Goal: Task Accomplishment & Management: Complete application form

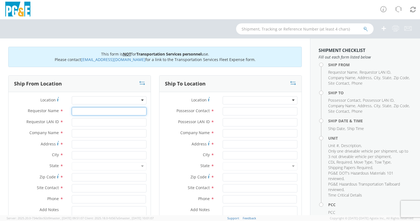
click at [94, 113] on input "Requestor Name *" at bounding box center [109, 111] width 75 height 8
type input "[PERSON_NAME]"
type input "KPL4"
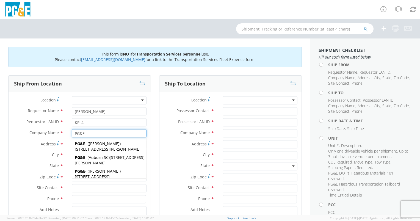
type input "PG&E"
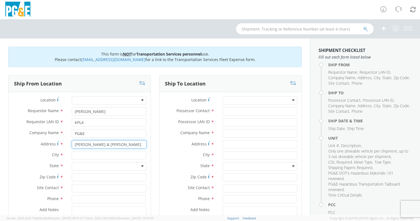
type input "[PERSON_NAME] & [PERSON_NAME]"
type input "BAKERSFIELD"
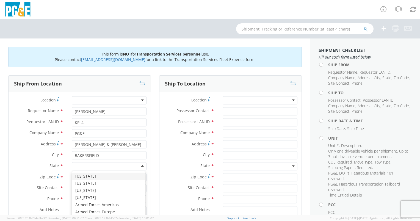
type input "C"
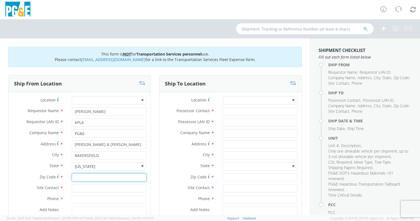
click at [83, 180] on input "Zip Code *" at bounding box center [109, 177] width 75 height 8
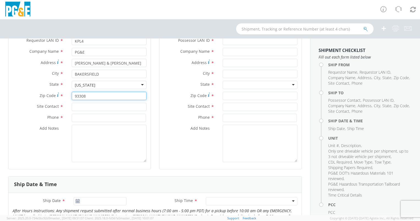
scroll to position [82, 0]
type input "93308"
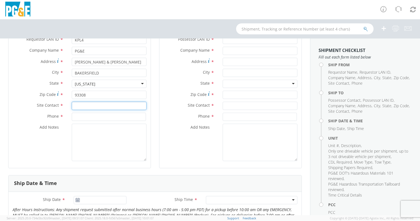
click at [77, 106] on input "text" at bounding box center [109, 106] width 75 height 8
type input "[PERSON_NAME]"
type input "[PHONE_NUMBER]"
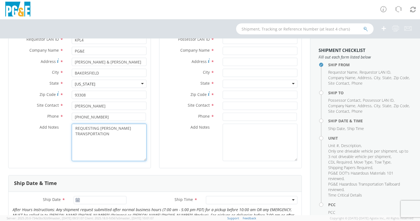
drag, startPoint x: 111, startPoint y: 134, endPoint x: 70, endPoint y: 129, distance: 40.9
click at [70, 129] on div "REQUESTING [PERSON_NAME] TRANSPORTATION" at bounding box center [109, 142] width 83 height 37
type textarea "REQUESTING [PERSON_NAME] TRANSPORTATION"
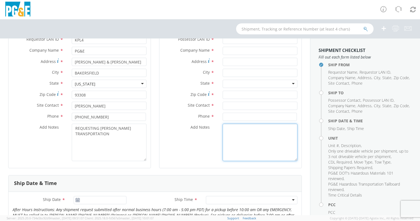
click at [232, 137] on textarea "Add Notes *" at bounding box center [259, 142] width 75 height 37
paste textarea "REQUESTING [PERSON_NAME] TRANSPORTATION"
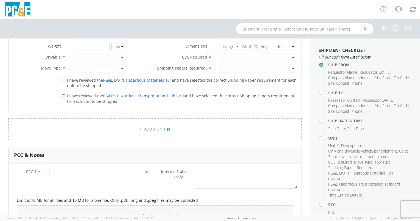
scroll to position [357, 0]
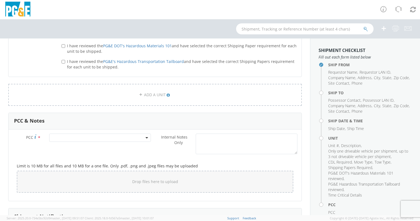
type textarea "REQUESTING [PERSON_NAME] TRANSPORTATION"
click at [220, 143] on textarea "Internal Notes Only *" at bounding box center [247, 143] width 102 height 21
paste textarea "REQUESTING [PERSON_NAME] TRANSPORTATION"
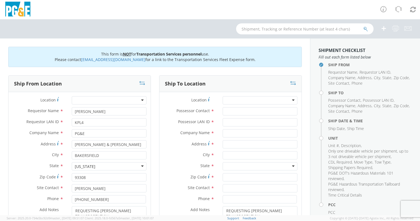
scroll to position [27, 0]
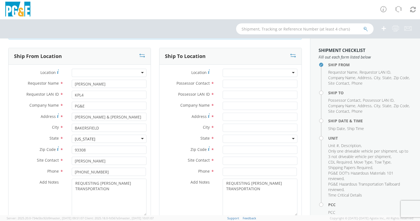
type textarea "REQUESTING [PERSON_NAME] TRANSPORTATION"
click at [233, 85] on input "Possessor Contact *" at bounding box center [259, 84] width 75 height 8
type input "[PERSON_NAME]"
type input "AJMV"
type input "PG&E"
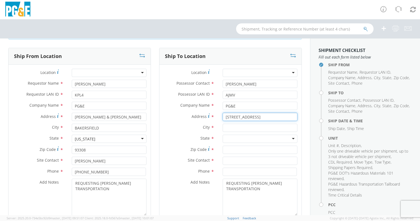
type input "[STREET_ADDRESS]"
type input "BAKERSFIELD"
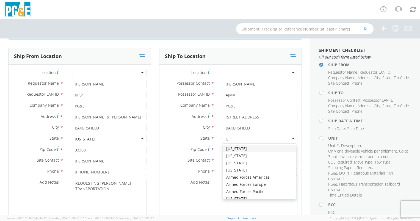
type input "Ca"
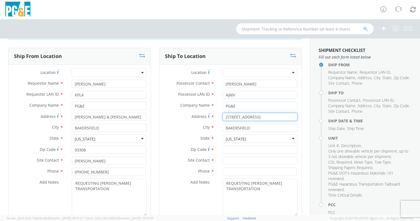
click at [277, 121] on div "Address * [STREET_ADDRESS]" at bounding box center [230, 118] width 142 height 11
type input "[STREET_ADDRESS]"
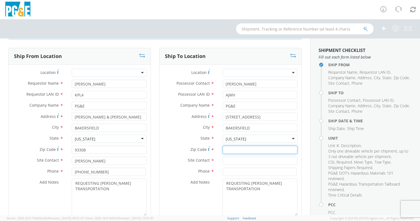
click at [236, 149] on input "Zip Code *" at bounding box center [259, 150] width 75 height 8
type input "93308"
click at [226, 163] on input "text" at bounding box center [259, 161] width 75 height 8
type input "t"
type input "[PERSON_NAME]"
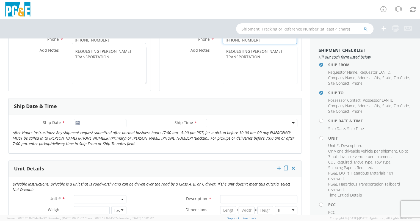
scroll to position [192, 0]
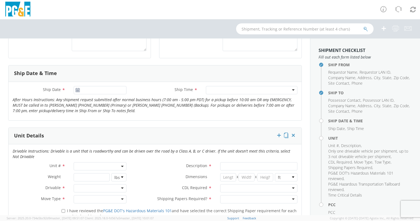
type input "[PHONE_NUMBER]"
type input "[DATE]"
click at [92, 91] on input "[DATE]" at bounding box center [100, 90] width 53 height 8
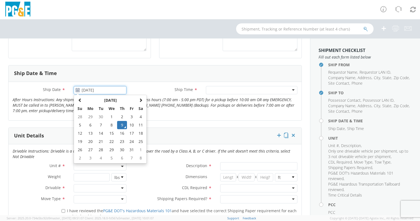
click at [124, 125] on td "9" at bounding box center [122, 125] width 10 height 8
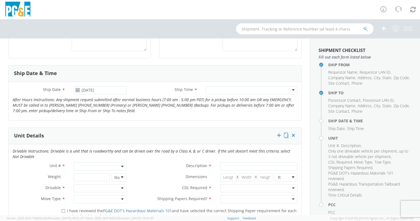
click at [235, 94] on div "Ship Time * Any Time 7:00 am - 10:00 am 10:00 am - 1:00 pm 1:00 pm - 4:00 pm 4:…" at bounding box center [215, 91] width 171 height 11
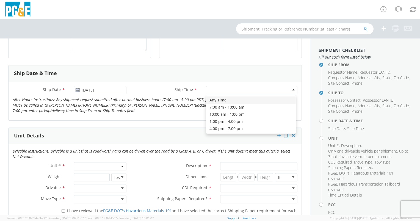
click at [237, 91] on div at bounding box center [251, 90] width 91 height 8
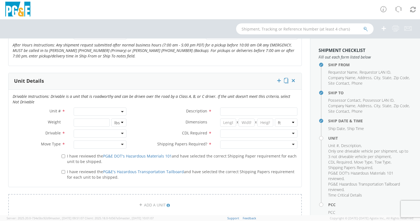
scroll to position [247, 0]
click at [98, 108] on span at bounding box center [100, 111] width 53 height 8
click at [93, 119] on input "search" at bounding box center [99, 120] width 49 height 8
type input "OTHER"
select select "Other"
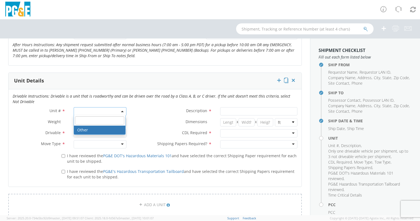
select select "? undefined:undefined ?"
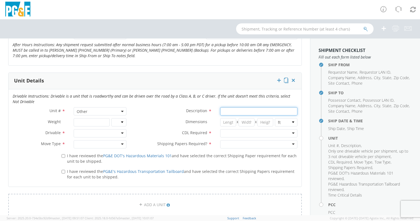
click at [239, 109] on input "Description *" at bounding box center [258, 111] width 77 height 8
type input "20FT CVAN"
click at [95, 132] on div at bounding box center [100, 133] width 53 height 8
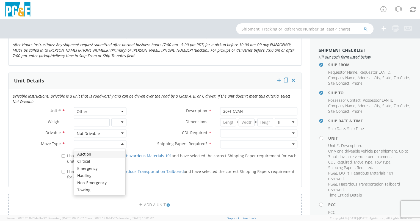
click at [90, 144] on div at bounding box center [100, 144] width 53 height 8
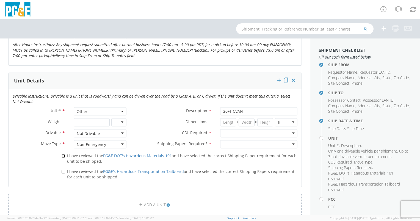
click at [63, 156] on input "I have reviewed the PG&E DOT's Hazardous Materials 101 and have selected the co…" at bounding box center [64, 156] width 4 height 4
checkbox input "true"
click at [62, 170] on input "I have reviewed the PG&E's Hazardous Transportation Tailboard and have selected…" at bounding box center [64, 172] width 4 height 4
checkbox input "true"
click at [235, 132] on div at bounding box center [258, 133] width 77 height 8
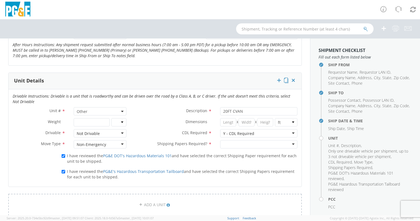
click at [230, 144] on div at bounding box center [258, 144] width 77 height 8
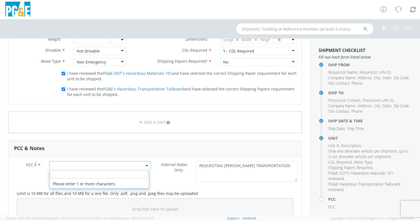
click at [67, 163] on span at bounding box center [100, 165] width 102 height 8
click at [65, 175] on input "number" at bounding box center [99, 174] width 97 height 8
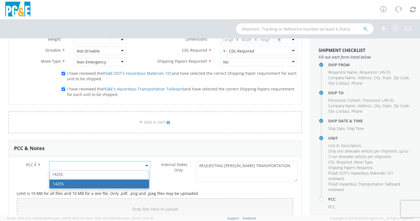
type input "14255"
select select "14255"
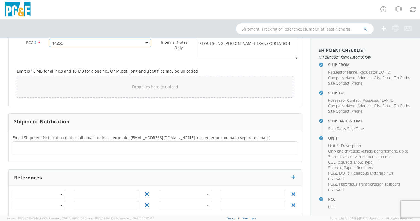
scroll to position [459, 0]
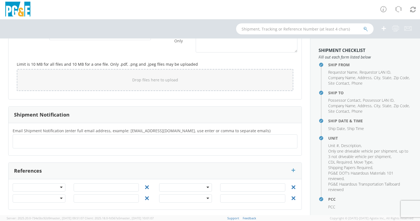
click at [36, 139] on ul at bounding box center [155, 141] width 280 height 9
type input "[EMAIL_ADDRESS][DOMAIN_NAME]"
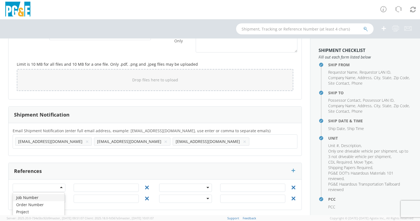
click at [52, 183] on div at bounding box center [39, 187] width 53 height 8
click at [85, 186] on input "text" at bounding box center [106, 187] width 65 height 8
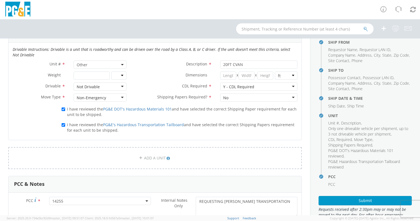
scroll to position [41, 0]
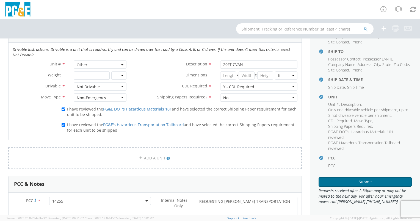
type input "74051443"
click at [374, 183] on button "Submit" at bounding box center [364, 181] width 93 height 9
